Goal: Task Accomplishment & Management: Use online tool/utility

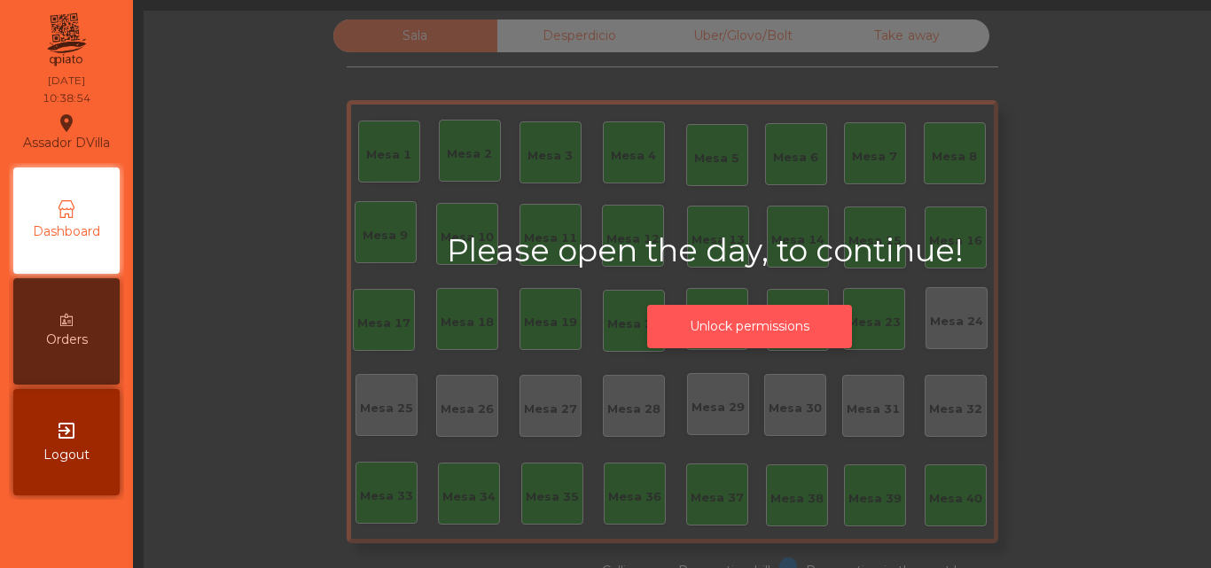
click at [723, 335] on button "Unlock permissions" at bounding box center [749, 326] width 205 height 43
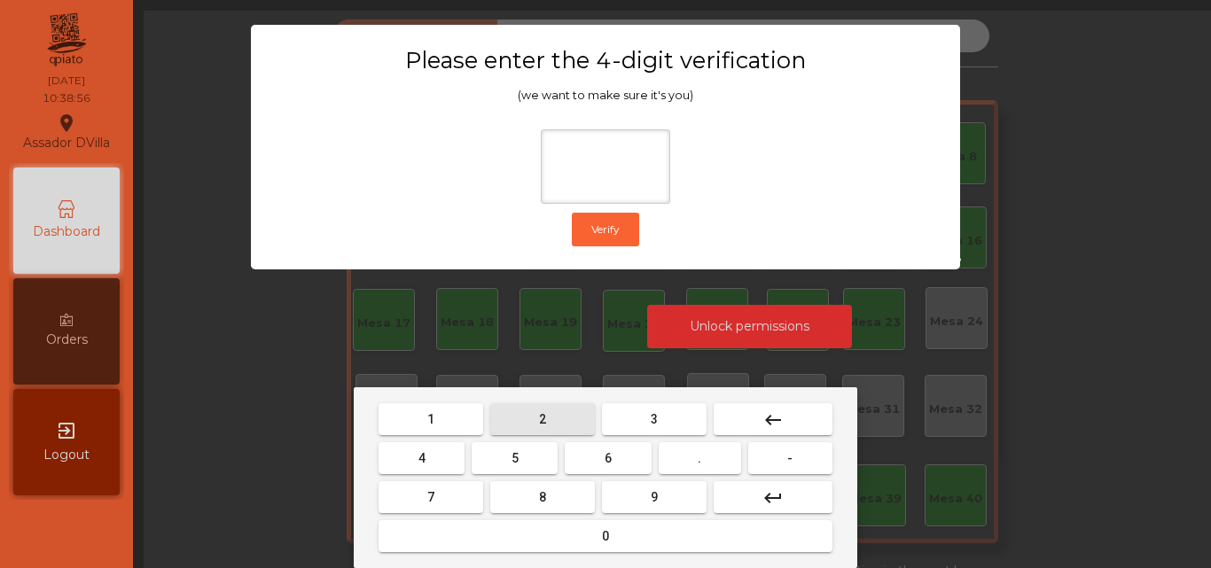
click at [534, 405] on button "2" at bounding box center [542, 419] width 105 height 32
click at [425, 469] on button "4" at bounding box center [421, 458] width 86 height 32
drag, startPoint x: 589, startPoint y: 465, endPoint x: 622, endPoint y: 477, distance: 34.8
click at [590, 465] on button "6" at bounding box center [608, 458] width 86 height 32
drag, startPoint x: 628, startPoint y: 481, endPoint x: 633, endPoint y: 495, distance: 14.9
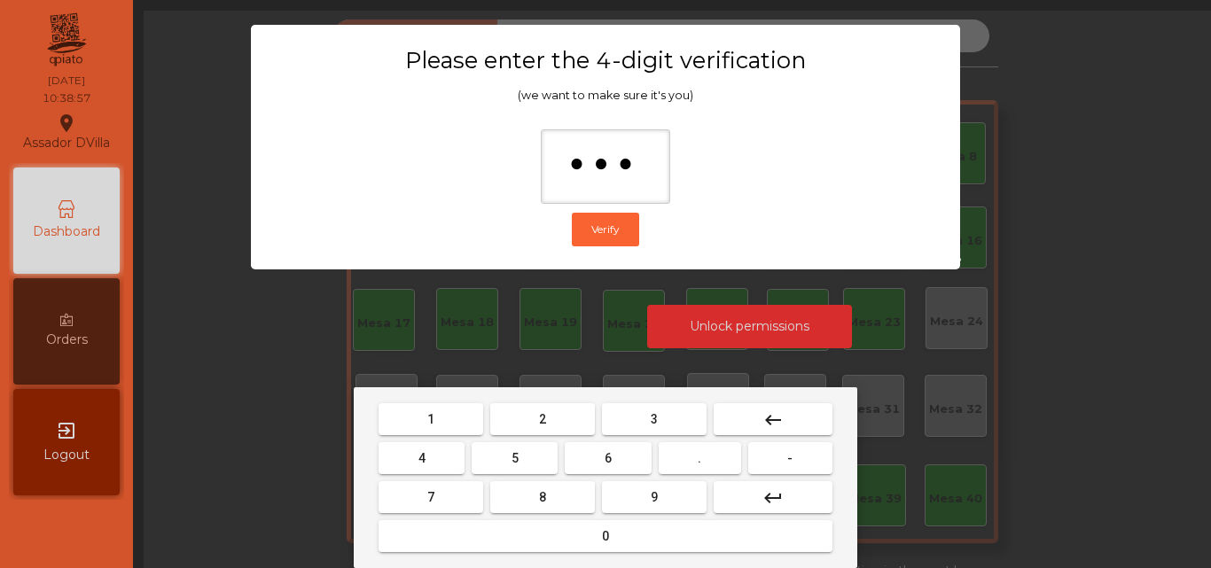
click at [629, 487] on button "9" at bounding box center [654, 497] width 105 height 32
type input "****"
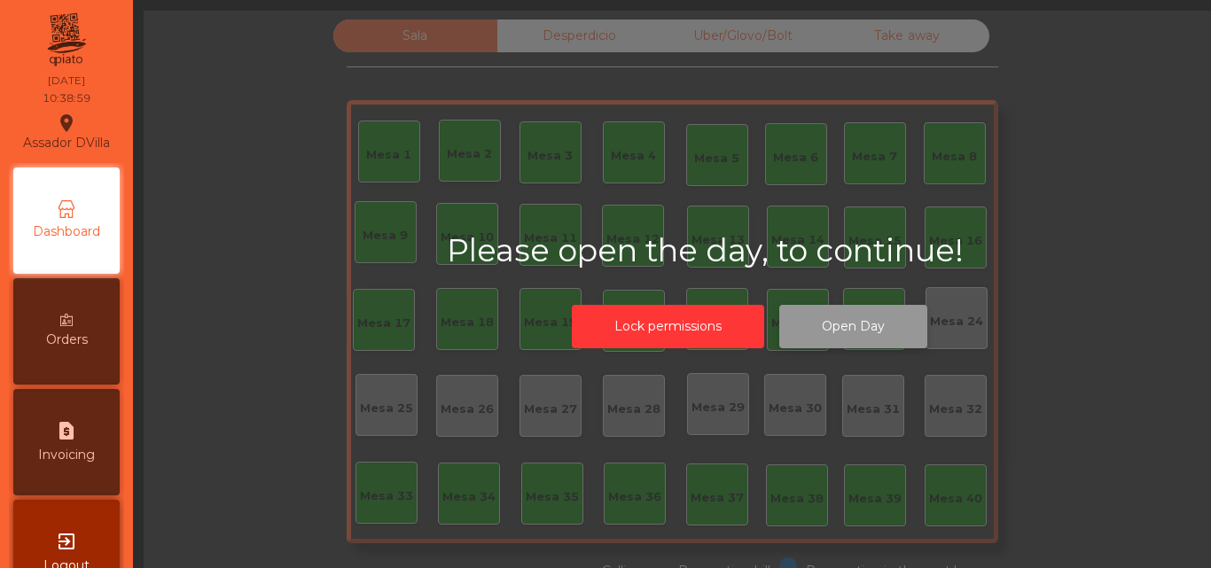
click at [809, 321] on button "Open Day" at bounding box center [853, 326] width 148 height 43
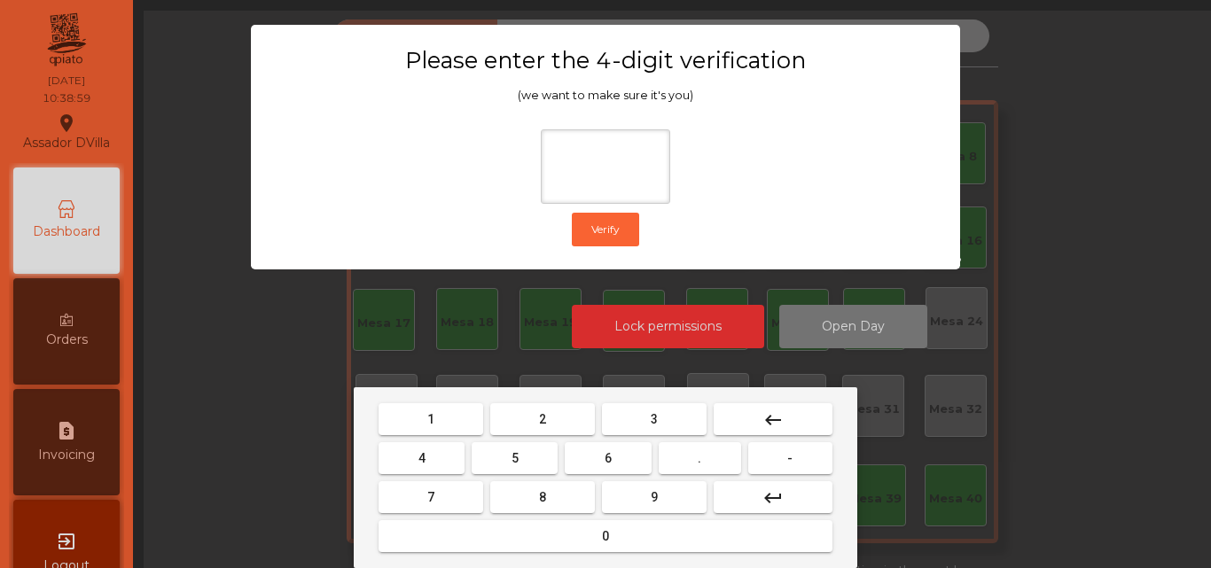
drag, startPoint x: 526, startPoint y: 425, endPoint x: 492, endPoint y: 436, distance: 35.6
click at [524, 425] on button "2" at bounding box center [542, 419] width 105 height 32
drag, startPoint x: 440, startPoint y: 459, endPoint x: 584, endPoint y: 467, distance: 144.7
click at [446, 460] on button "4" at bounding box center [421, 458] width 86 height 32
drag, startPoint x: 584, startPoint y: 467, endPoint x: 635, endPoint y: 490, distance: 56.3
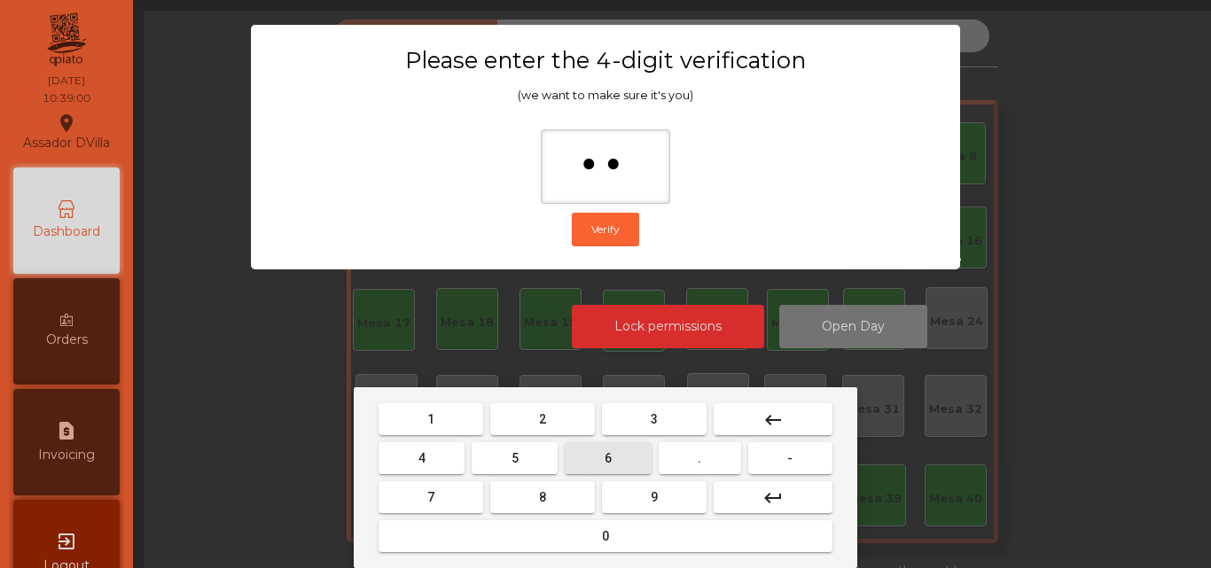
click at [602, 477] on mat-keyboard-key "6" at bounding box center [607, 458] width 93 height 39
click at [636, 490] on button "9" at bounding box center [654, 497] width 105 height 32
click at [780, 430] on mat-icon "keyboard_backspace" at bounding box center [772, 419] width 21 height 21
type input "*"
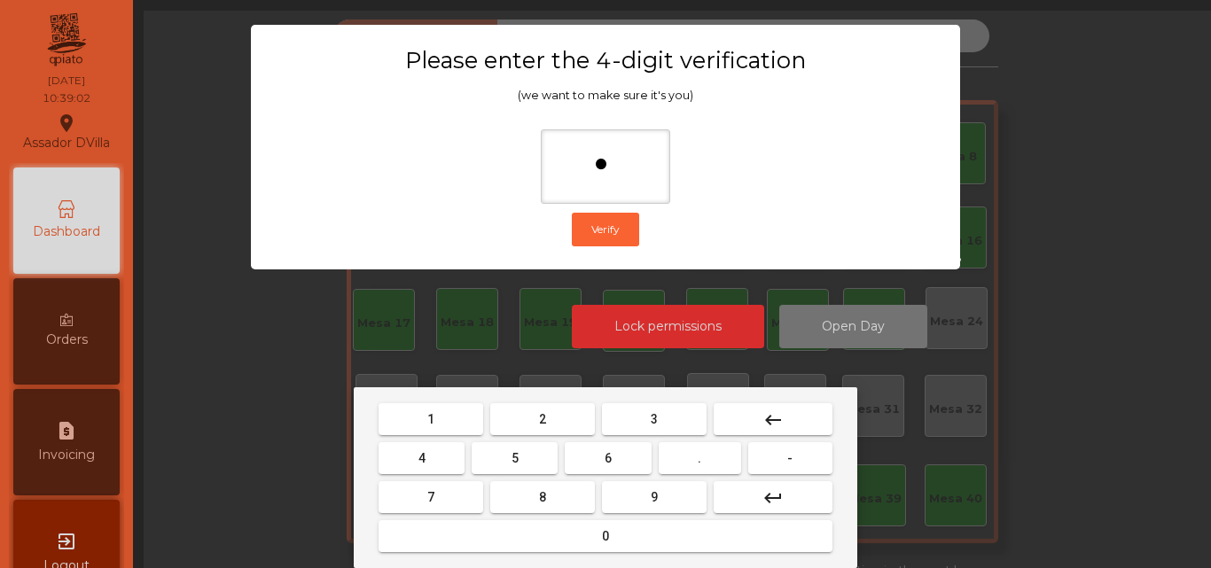
click at [780, 430] on mat-icon "keyboard_backspace" at bounding box center [772, 419] width 21 height 21
drag, startPoint x: 536, startPoint y: 427, endPoint x: 415, endPoint y: 458, distance: 125.3
click at [533, 428] on button "2" at bounding box center [542, 419] width 105 height 32
click at [431, 462] on button "4" at bounding box center [421, 458] width 86 height 32
drag, startPoint x: 607, startPoint y: 455, endPoint x: 622, endPoint y: 471, distance: 21.9
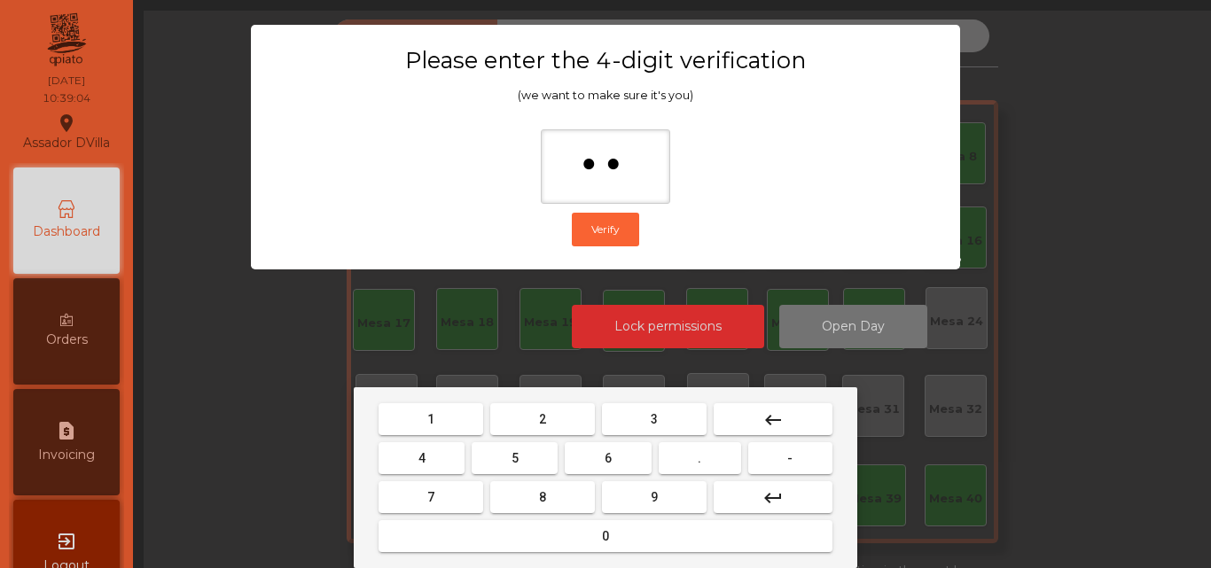
click at [612, 456] on span "6" at bounding box center [607, 458] width 7 height 14
click at [631, 489] on button "9" at bounding box center [654, 497] width 105 height 32
type input "****"
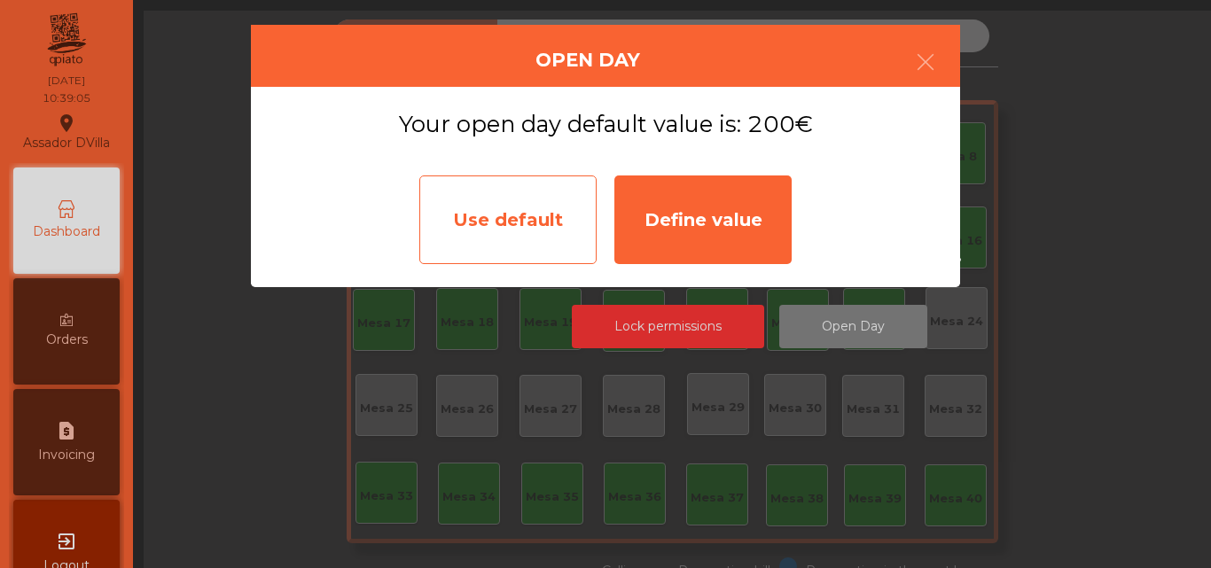
click at [555, 208] on div "Use default" at bounding box center [507, 219] width 177 height 89
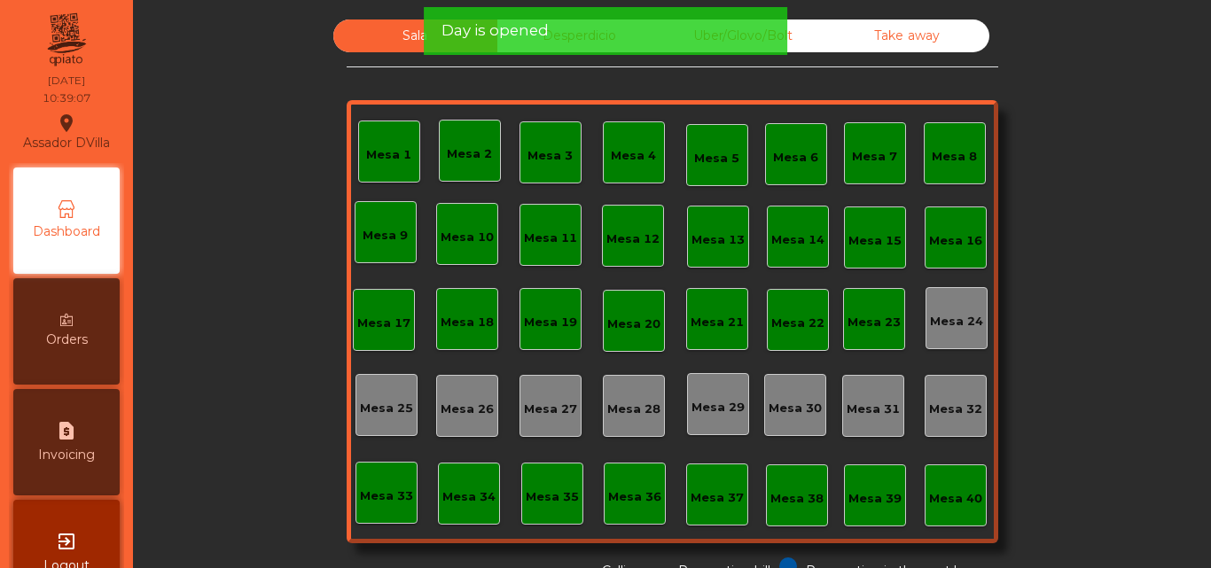
scroll to position [97, 0]
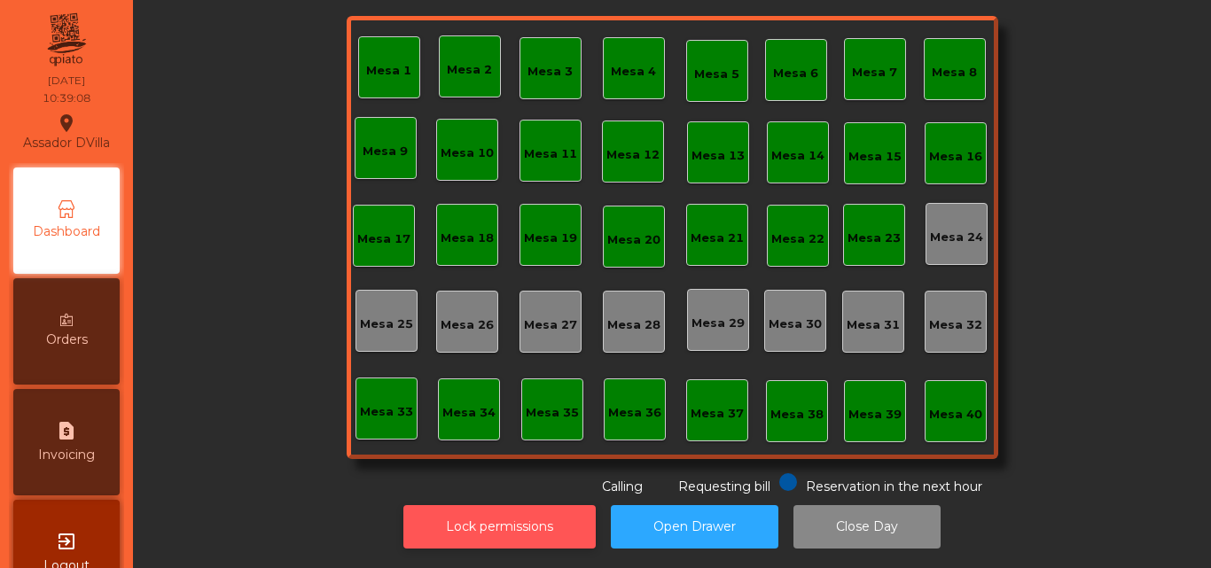
click at [453, 516] on button "Lock permissions" at bounding box center [499, 526] width 192 height 43
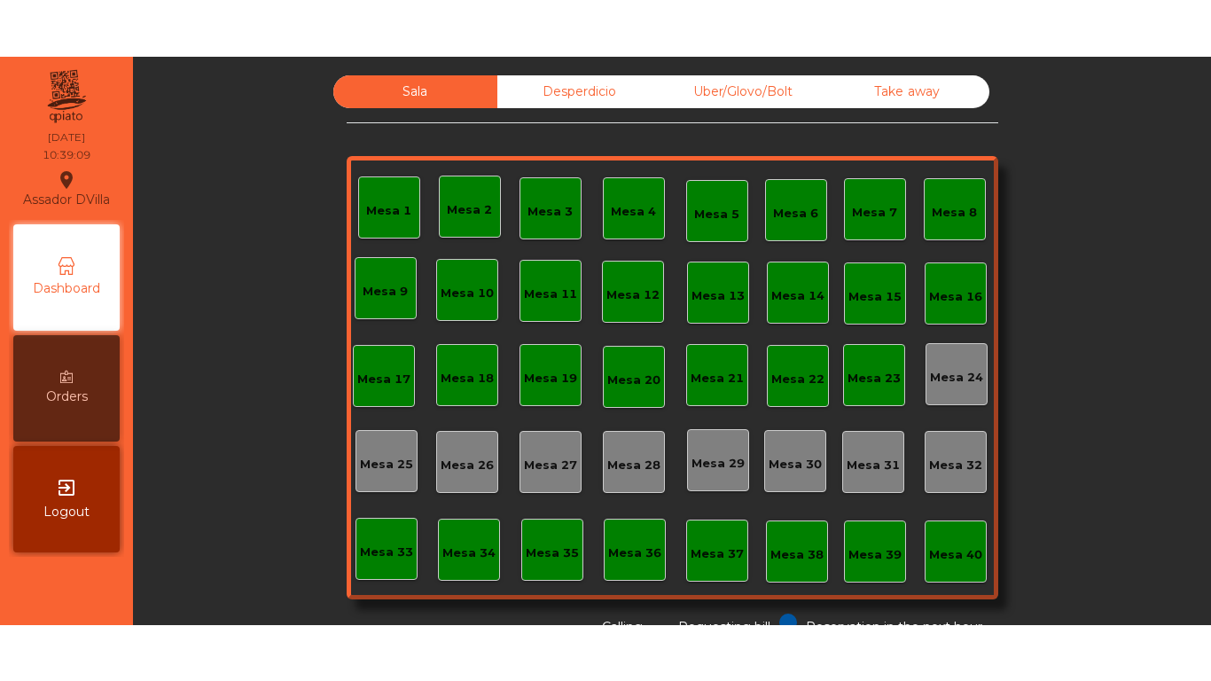
scroll to position [0, 0]
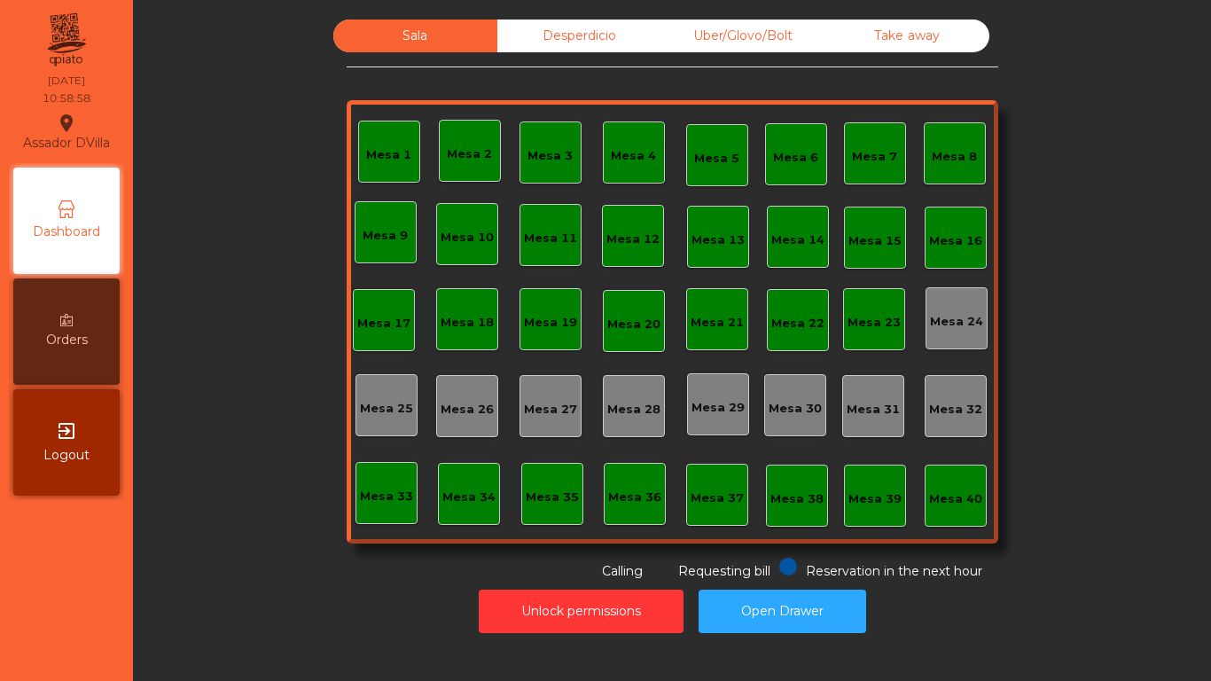
drag, startPoint x: 561, startPoint y: 19, endPoint x: 565, endPoint y: 28, distance: 9.9
click at [561, 20] on div "Desperdicio" at bounding box center [579, 35] width 164 height 33
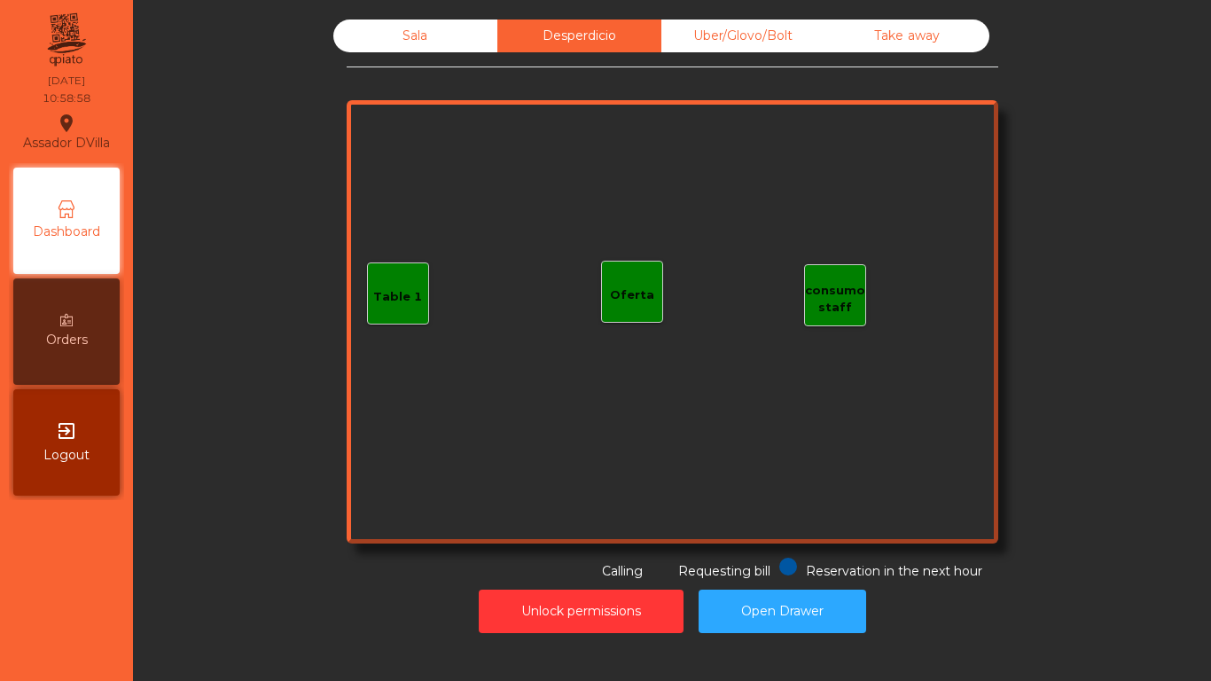
click at [565, 29] on div "Desperdicio" at bounding box center [579, 35] width 164 height 33
drag, startPoint x: 709, startPoint y: 27, endPoint x: 762, endPoint y: 10, distance: 55.8
click at [709, 27] on div "Uber/Glovo/Bolt" at bounding box center [743, 35] width 164 height 33
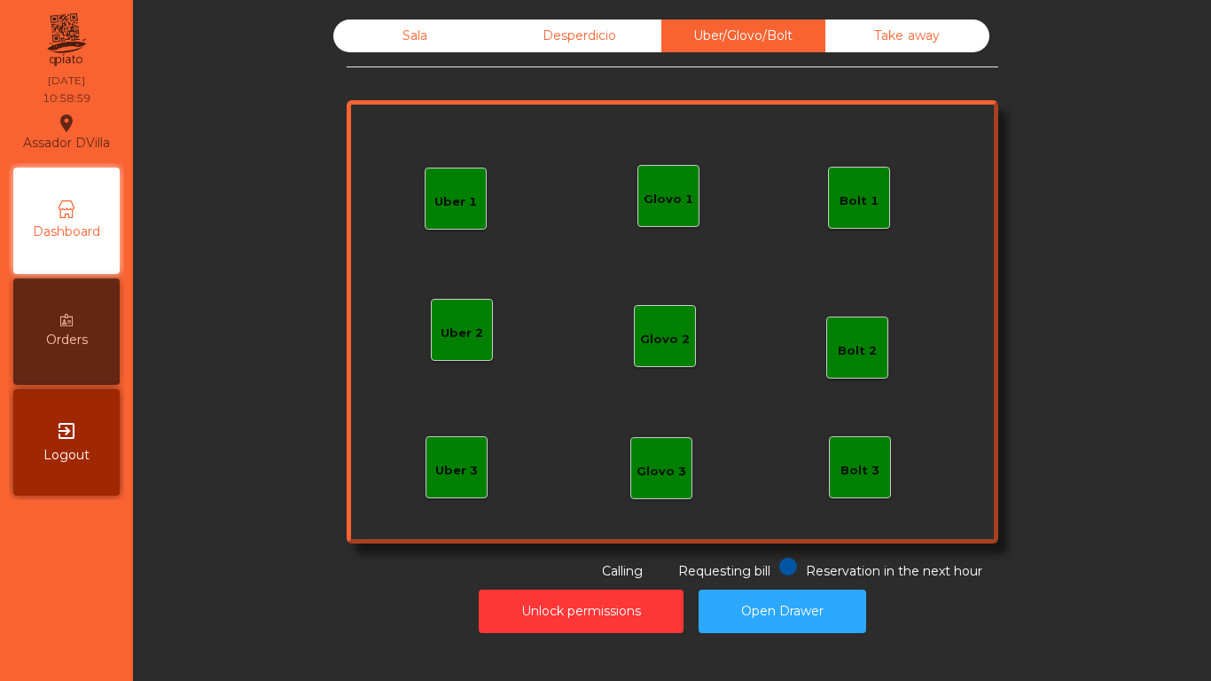
drag, startPoint x: 877, startPoint y: 37, endPoint x: 752, endPoint y: 10, distance: 128.0
click at [877, 38] on div "Take away" at bounding box center [907, 35] width 164 height 33
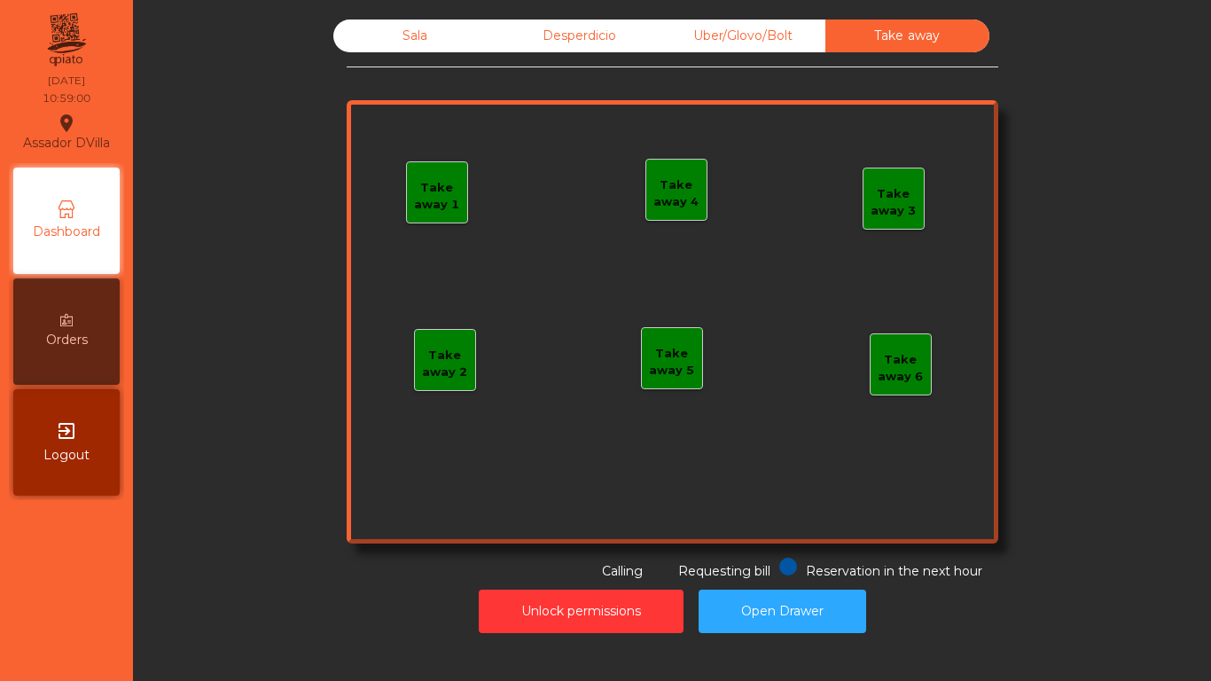
click at [409, 37] on div "Sala" at bounding box center [415, 35] width 164 height 33
